Goal: Communication & Community: Answer question/provide support

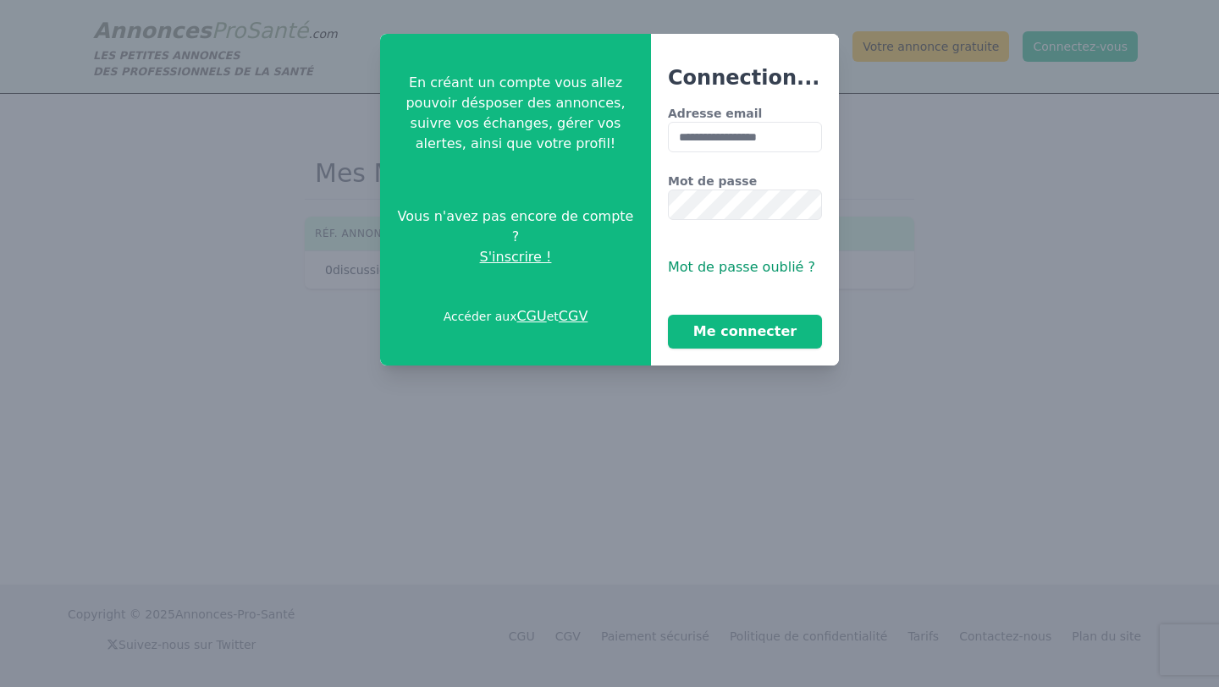
type input "**********"
click at [668, 315] on button "Me connecter" at bounding box center [745, 332] width 154 height 34
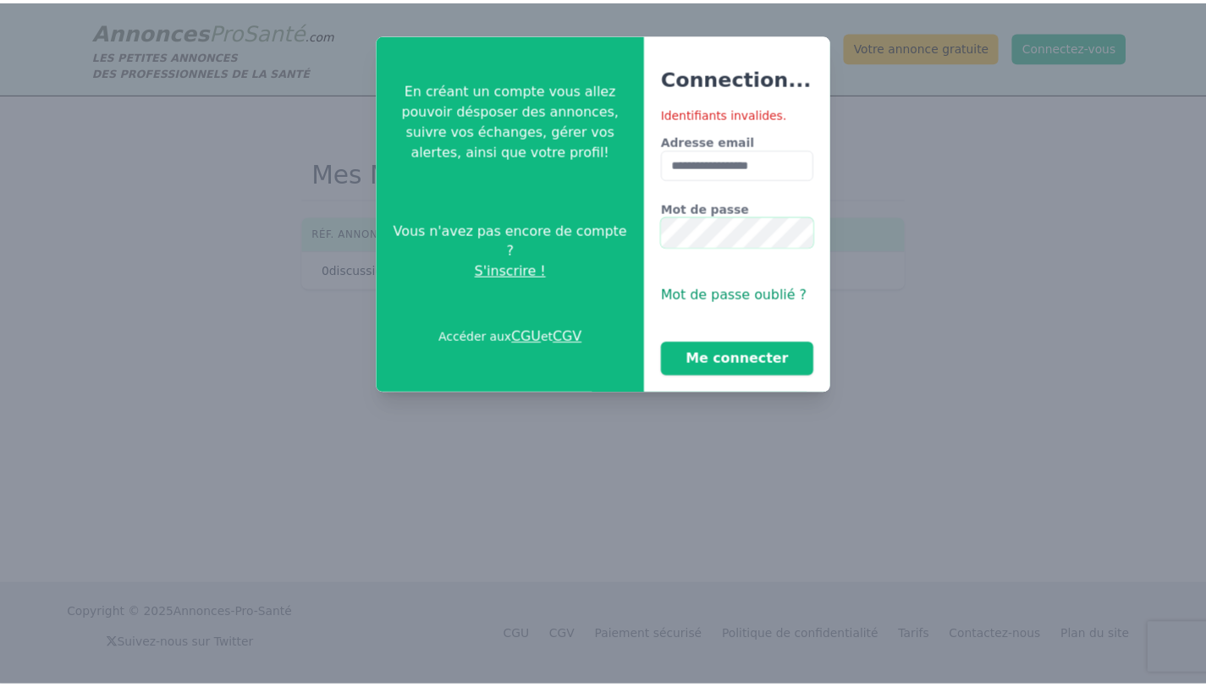
scroll to position [0, 15]
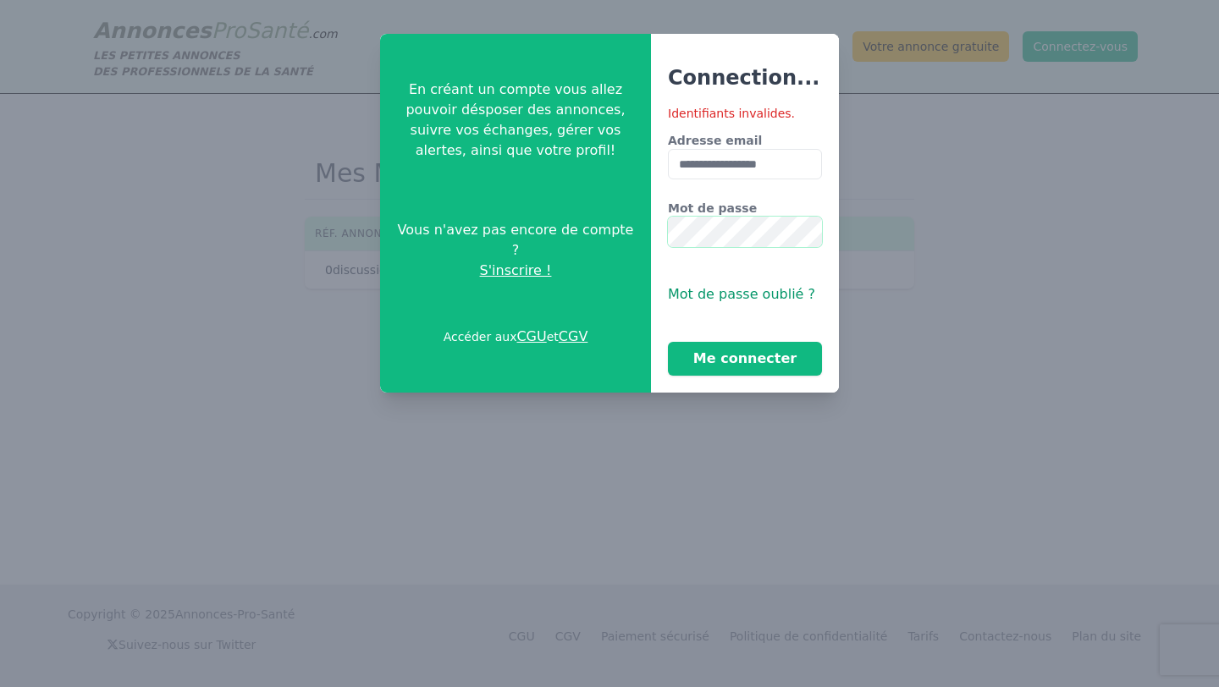
click at [668, 342] on button "Me connecter" at bounding box center [745, 359] width 154 height 34
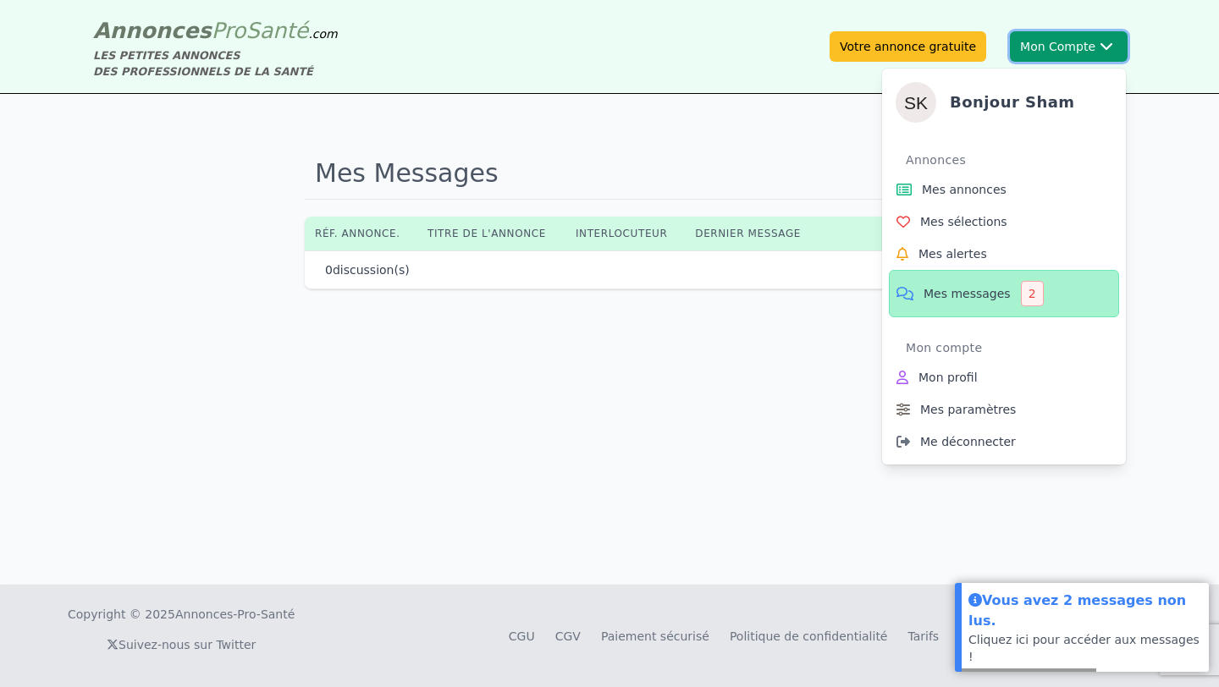
click at [1061, 58] on div "Bonjour sham Annonces Mes annonces Mes sélections Mes alertes Mes messages 2 Mo…" at bounding box center [1004, 260] width 244 height 410
click at [918, 301] on link "Mes messages 2" at bounding box center [1004, 293] width 230 height 47
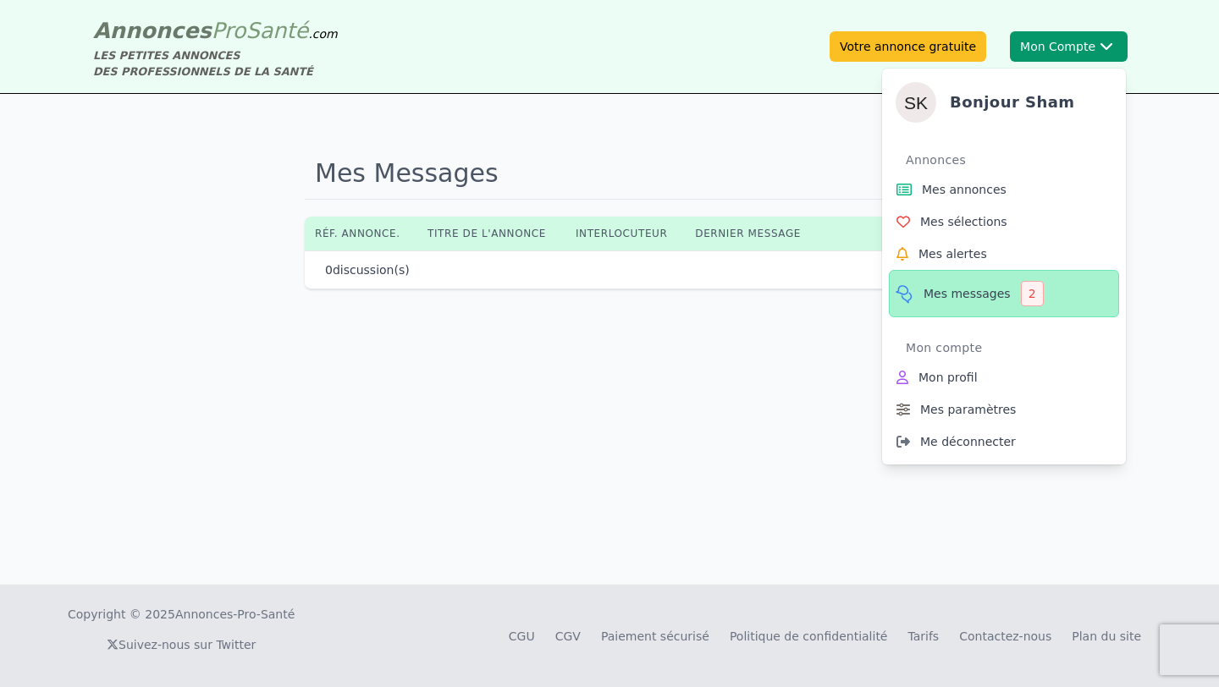
click at [983, 287] on span "Mes messages" at bounding box center [966, 293] width 87 height 17
click at [917, 187] on link "Mes annonces" at bounding box center [1004, 189] width 230 height 32
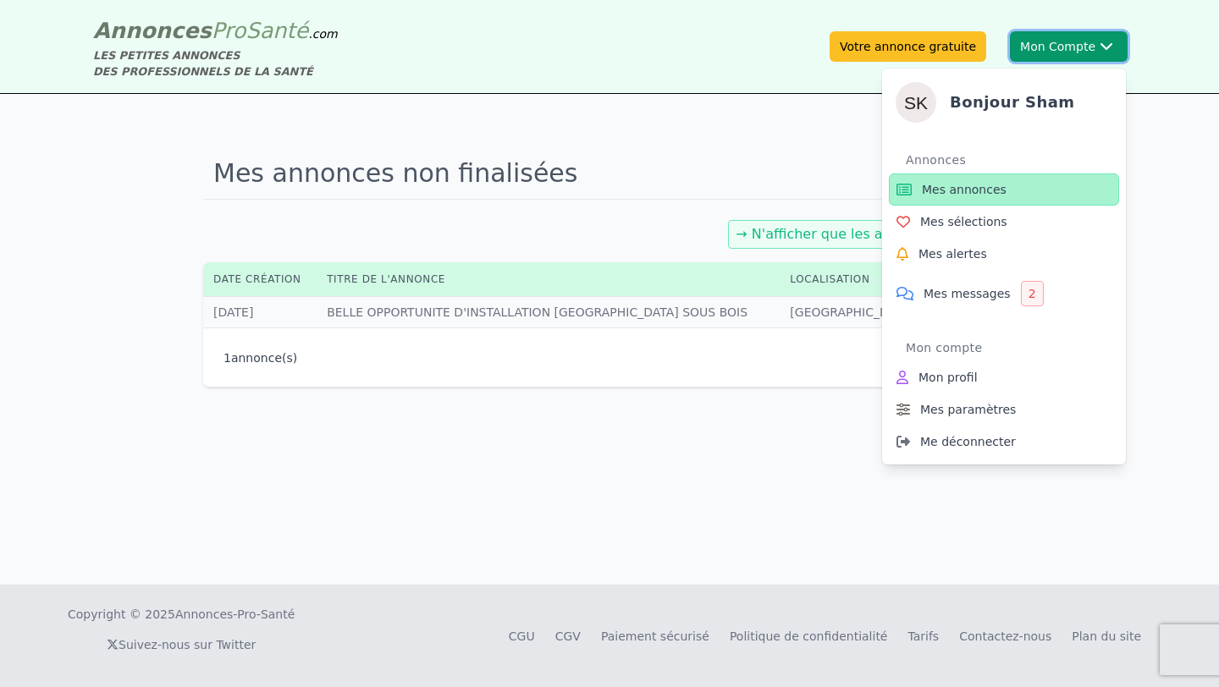
click at [1048, 51] on button "Mon Compte Bonjour sham Annonces Mes annonces Mes sélections Mes alertes Mes me…" at bounding box center [1069, 46] width 118 height 30
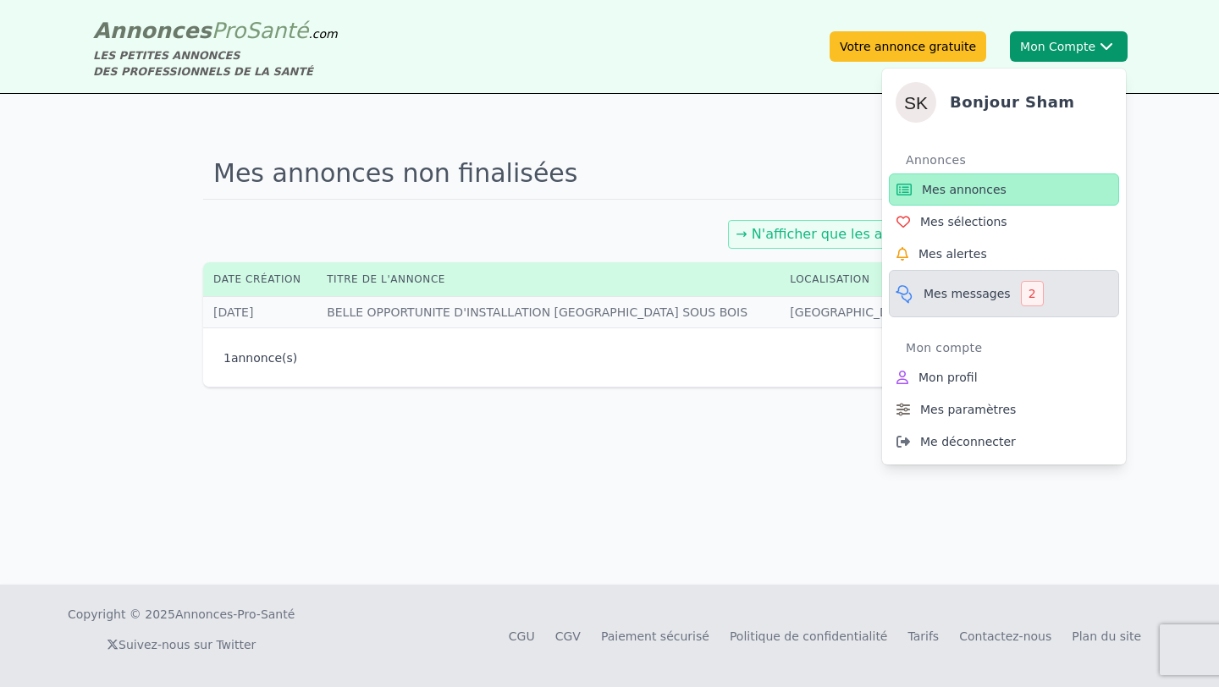
click at [985, 287] on span "Mes messages" at bounding box center [966, 293] width 87 height 17
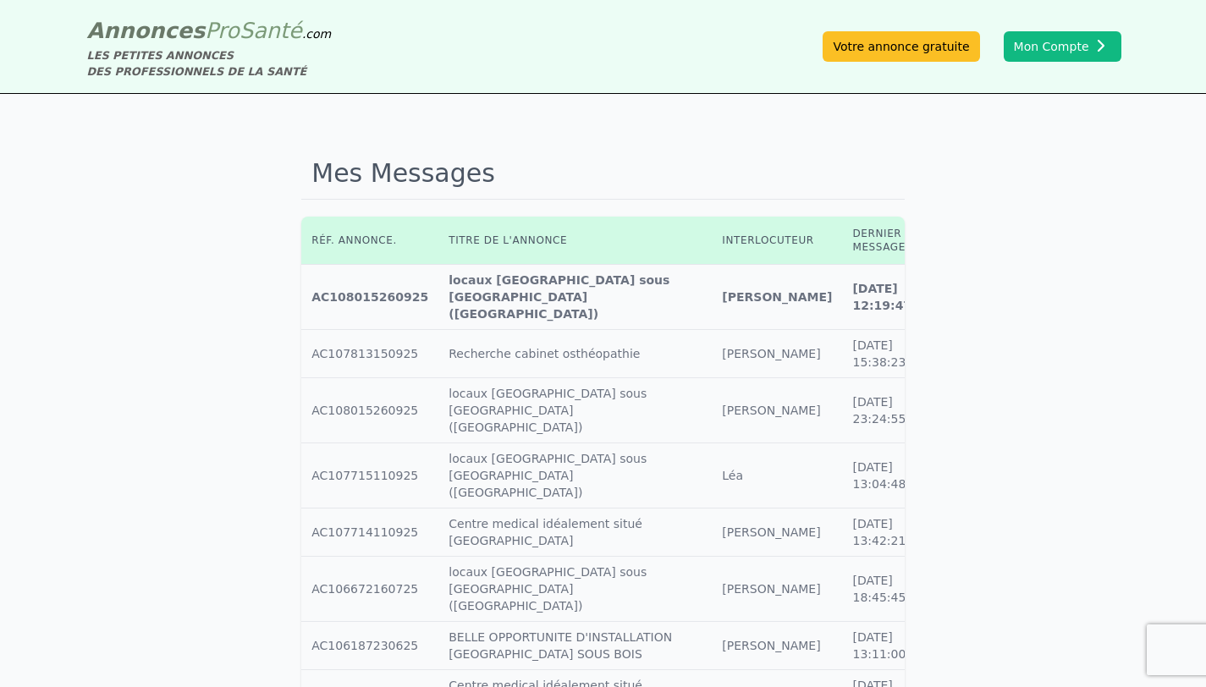
click at [932, 289] on icon at bounding box center [939, 296] width 15 height 14
click at [932, 291] on icon at bounding box center [939, 297] width 15 height 12
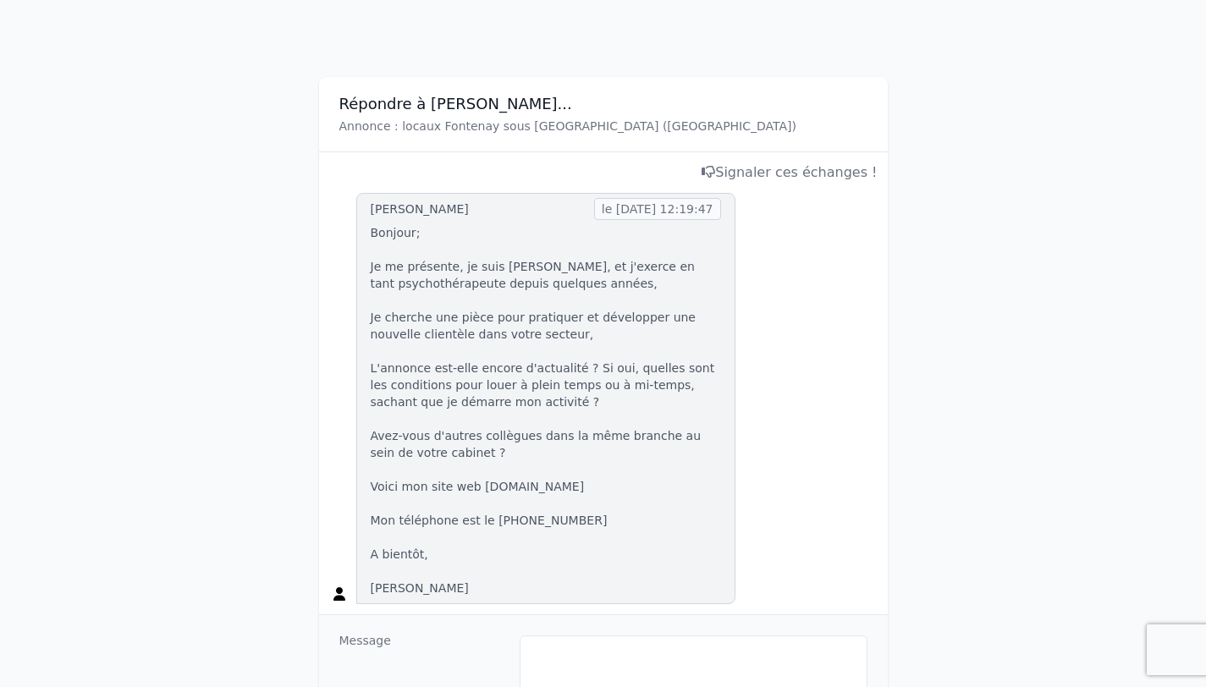
scroll to position [192, 0]
drag, startPoint x: 479, startPoint y: 485, endPoint x: 553, endPoint y: 487, distance: 74.5
click at [553, 487] on p "Bonjour; Je me présente, je suis [PERSON_NAME], et j'exerce en tant psychothéra…" at bounding box center [546, 408] width 350 height 372
copy p "[DOMAIN_NAME]"
